Goal: Task Accomplishment & Management: Manage account settings

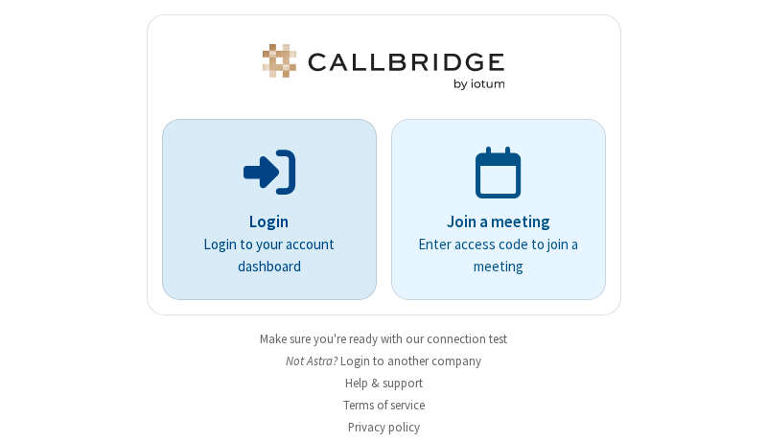
click at [262, 221] on p "Login" at bounding box center [269, 222] width 161 height 25
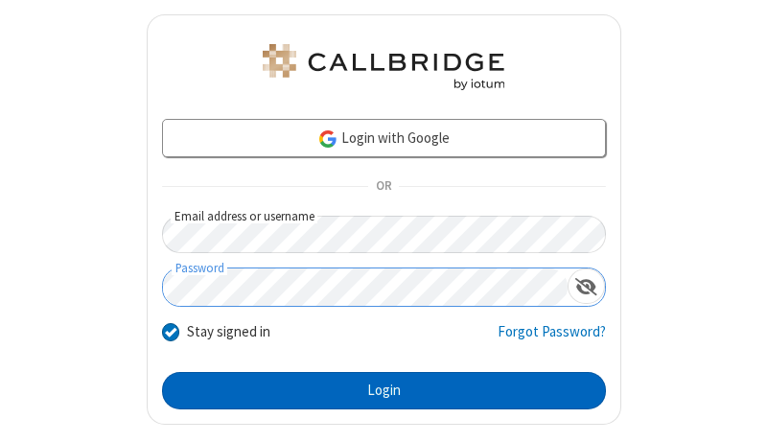
click at [376, 390] on button "Login" at bounding box center [384, 391] width 444 height 38
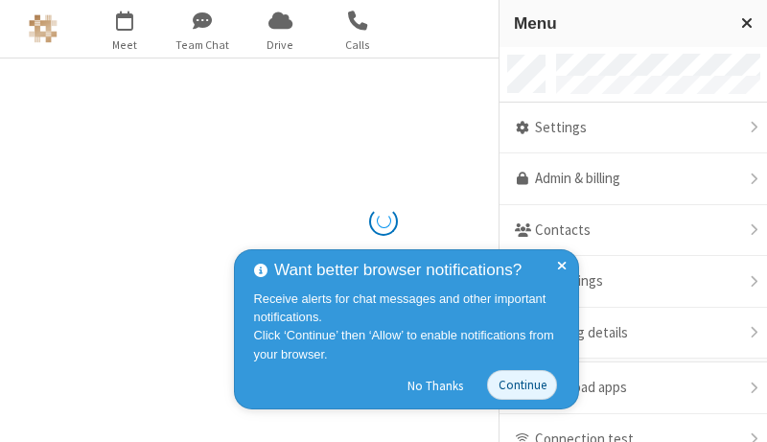
click at [626, 179] on link "Admin & billing" at bounding box center [632, 179] width 267 height 52
